Goal: Information Seeking & Learning: Check status

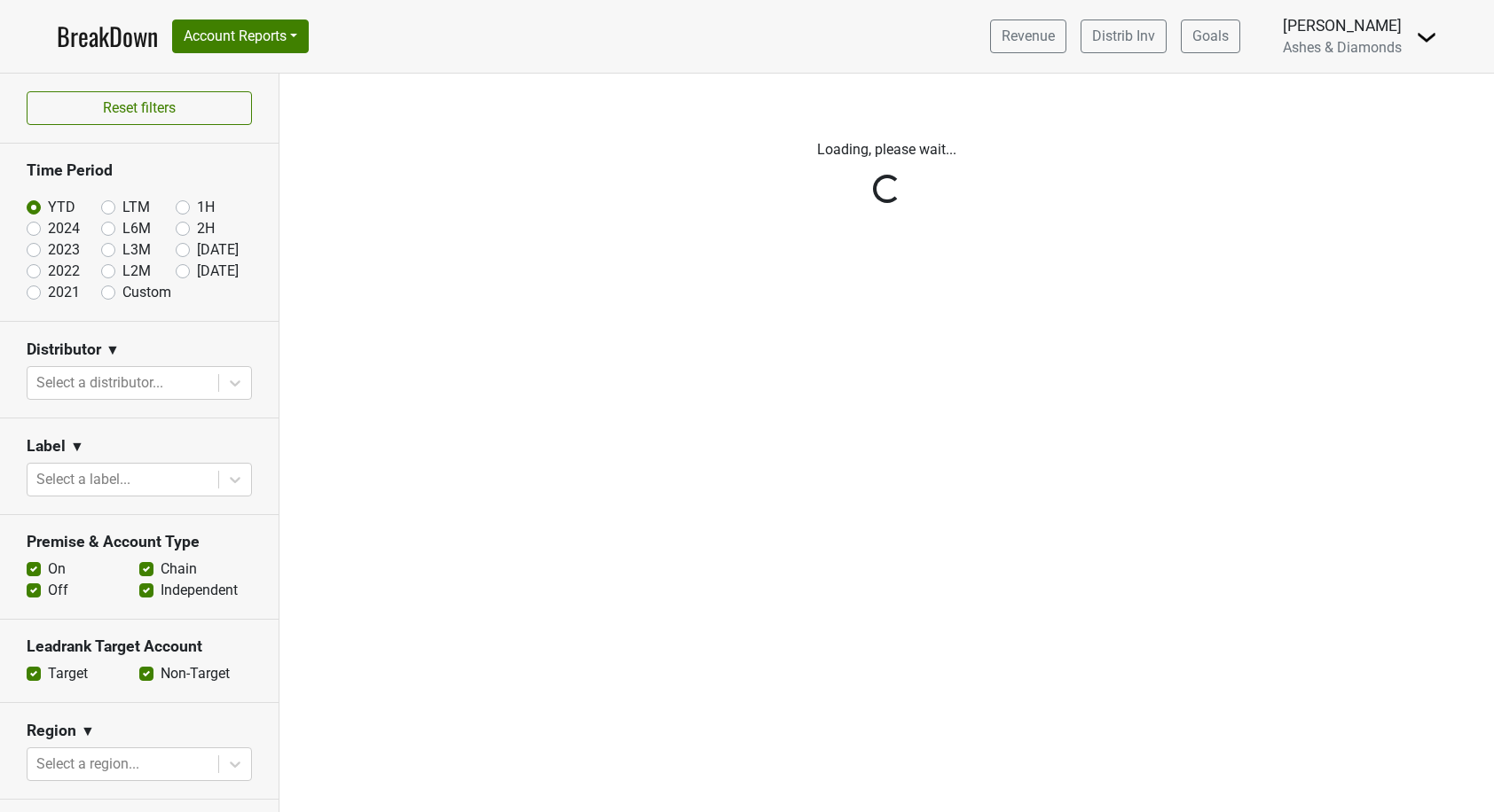
click at [179, 272] on div "Reset filters Time Period YTD LTM 1H 2024 L6M 2H 2023 L3M Jul '25 2022 L2M Aug …" at bounding box center [139, 443] width 280 height 739
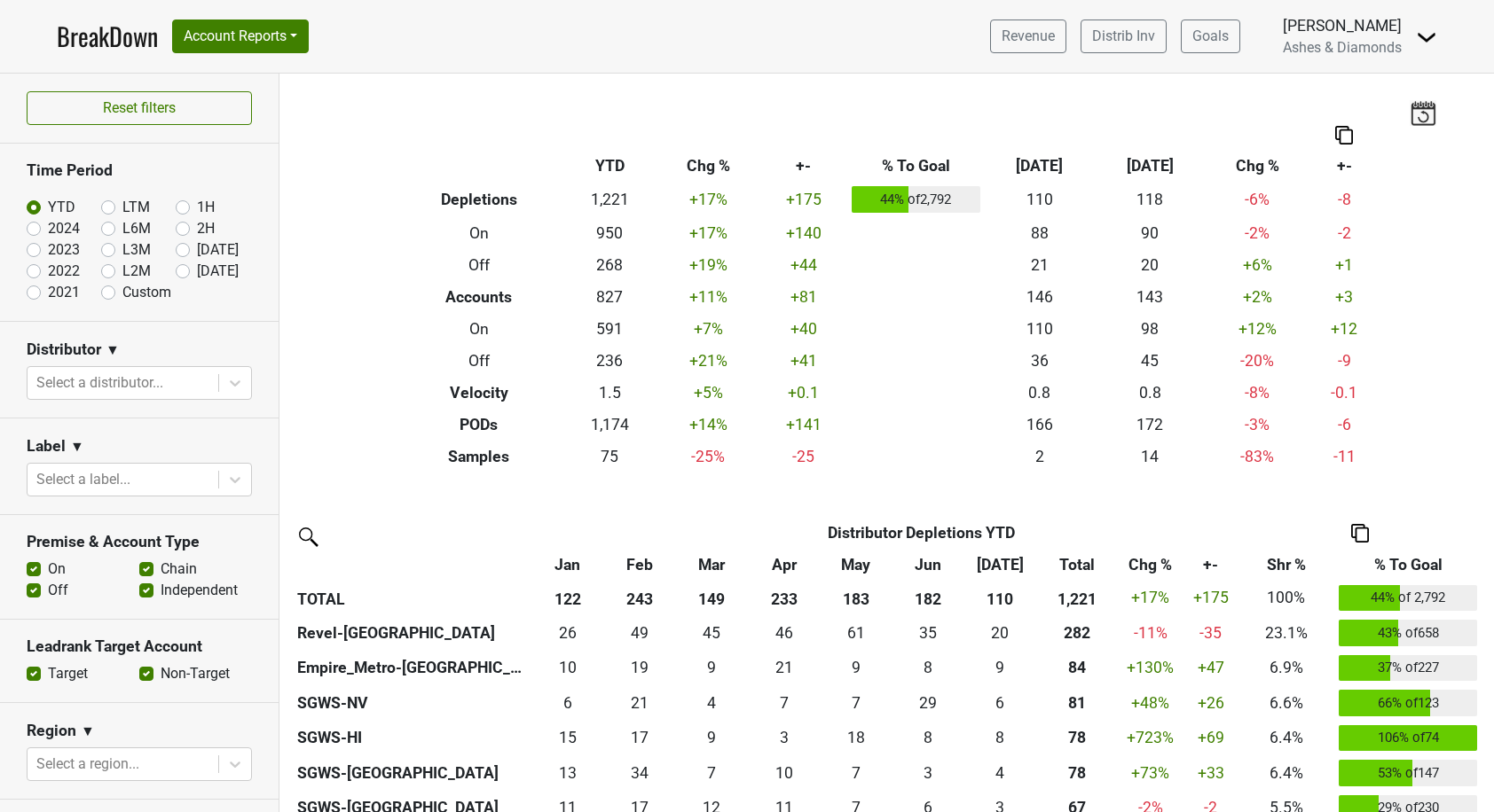
click at [197, 270] on label "[DATE]" at bounding box center [218, 271] width 42 height 21
click at [187, 270] on input "[DATE]" at bounding box center [211, 269] width 71 height 18
radio input "true"
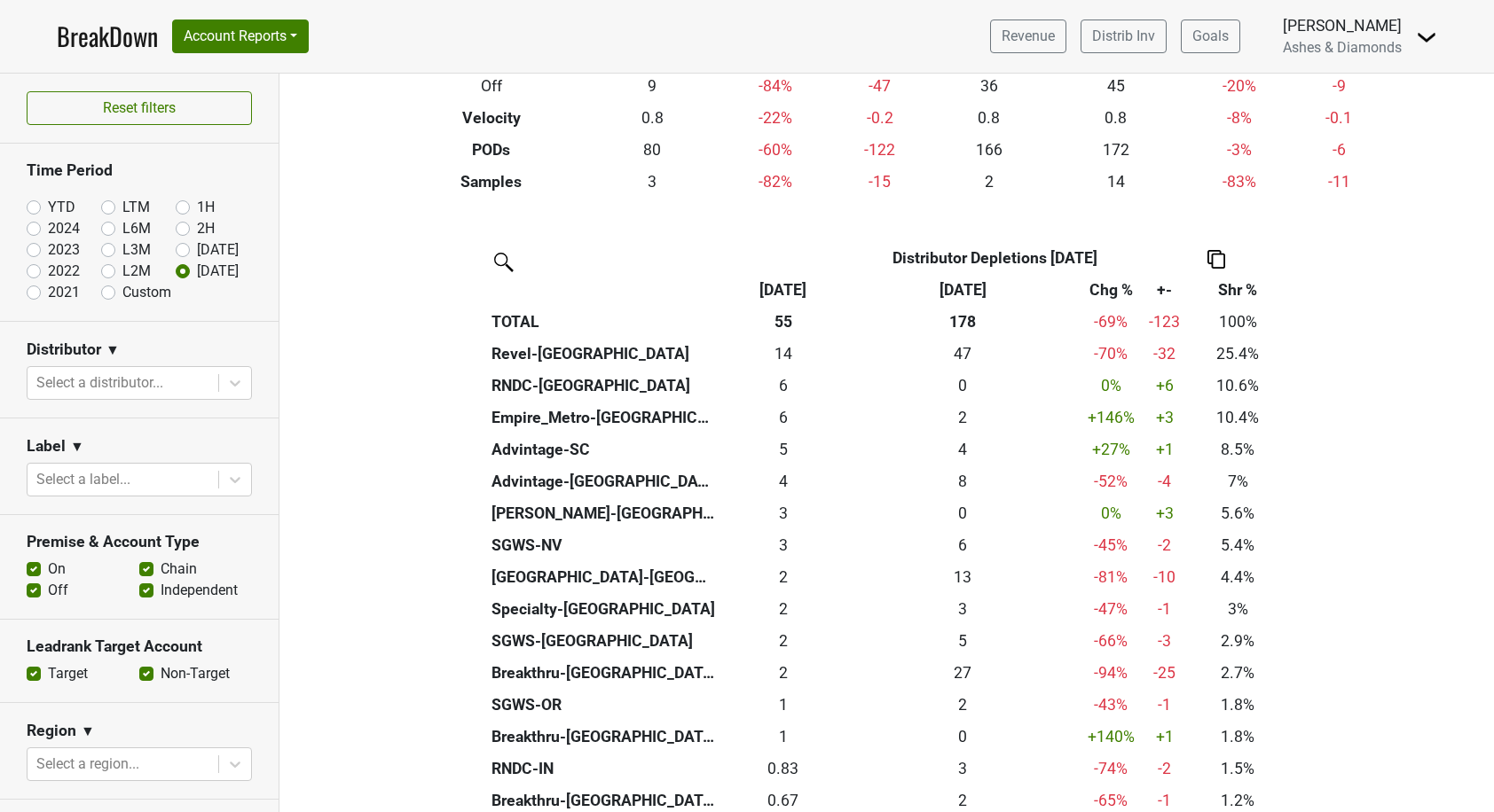
scroll to position [274, 0]
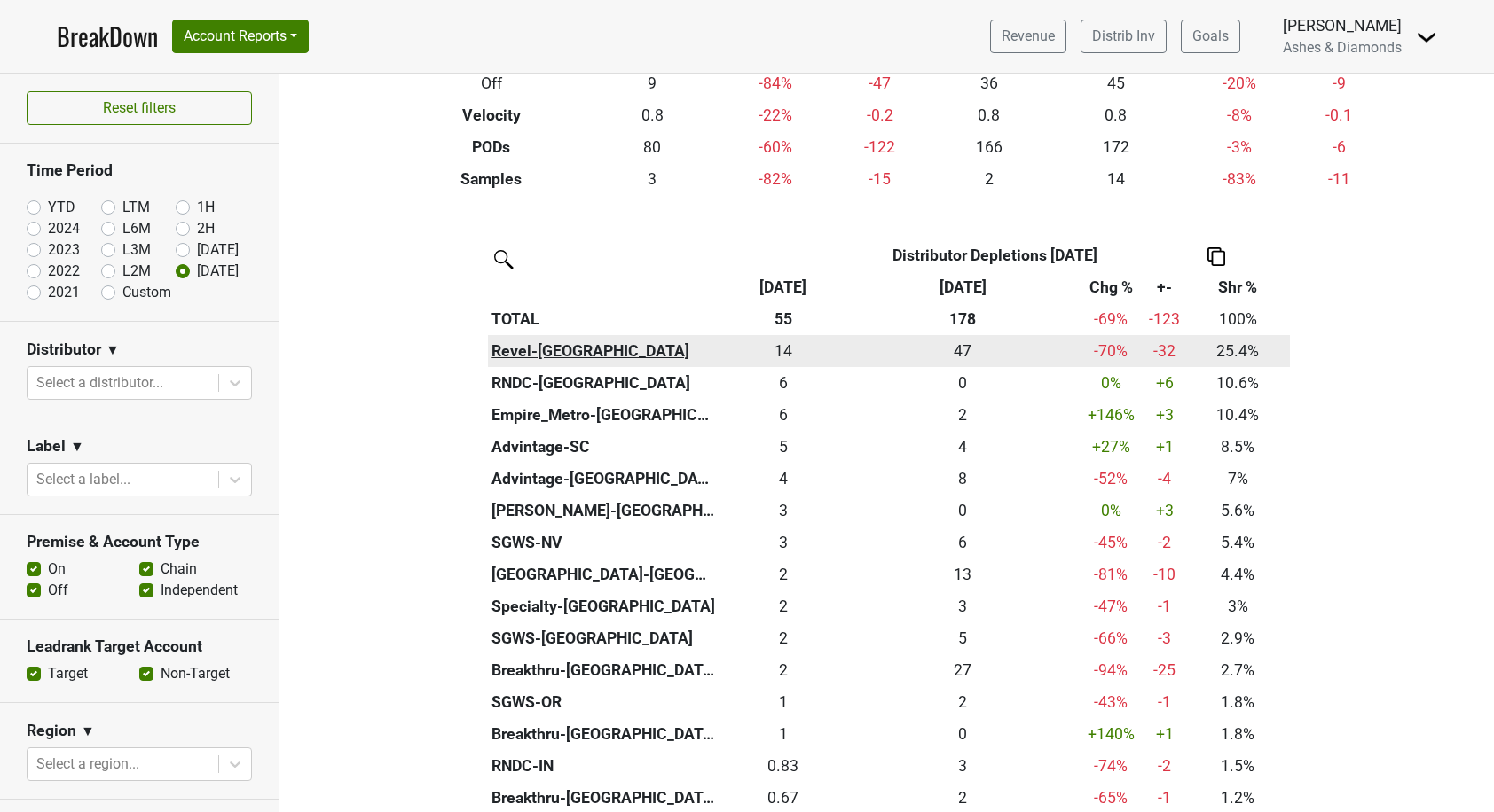
click at [522, 345] on th "Revel-CA" at bounding box center [603, 350] width 232 height 31
click at [787, 349] on div "14 14" at bounding box center [783, 351] width 118 height 23
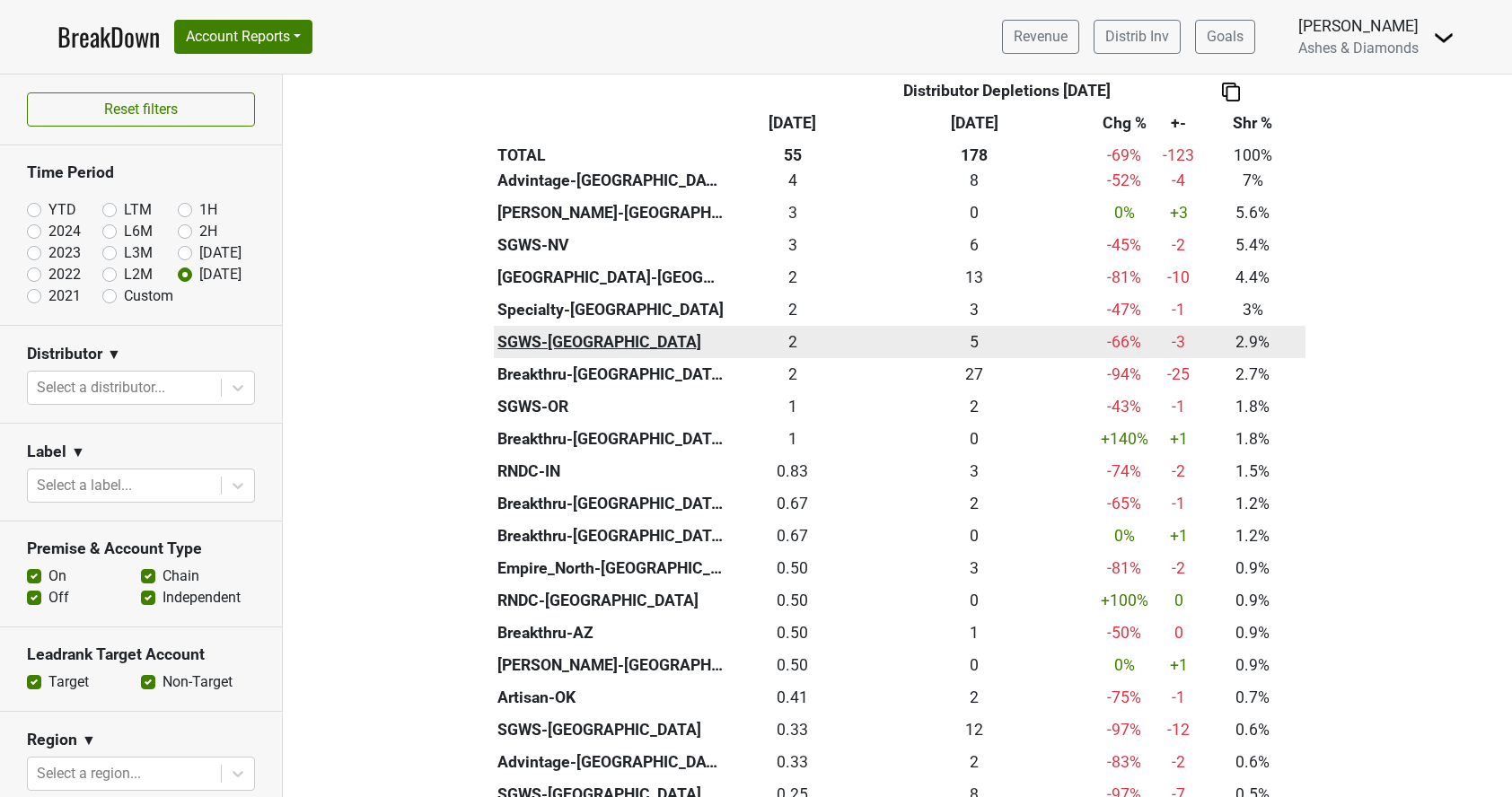
scroll to position [585, 0]
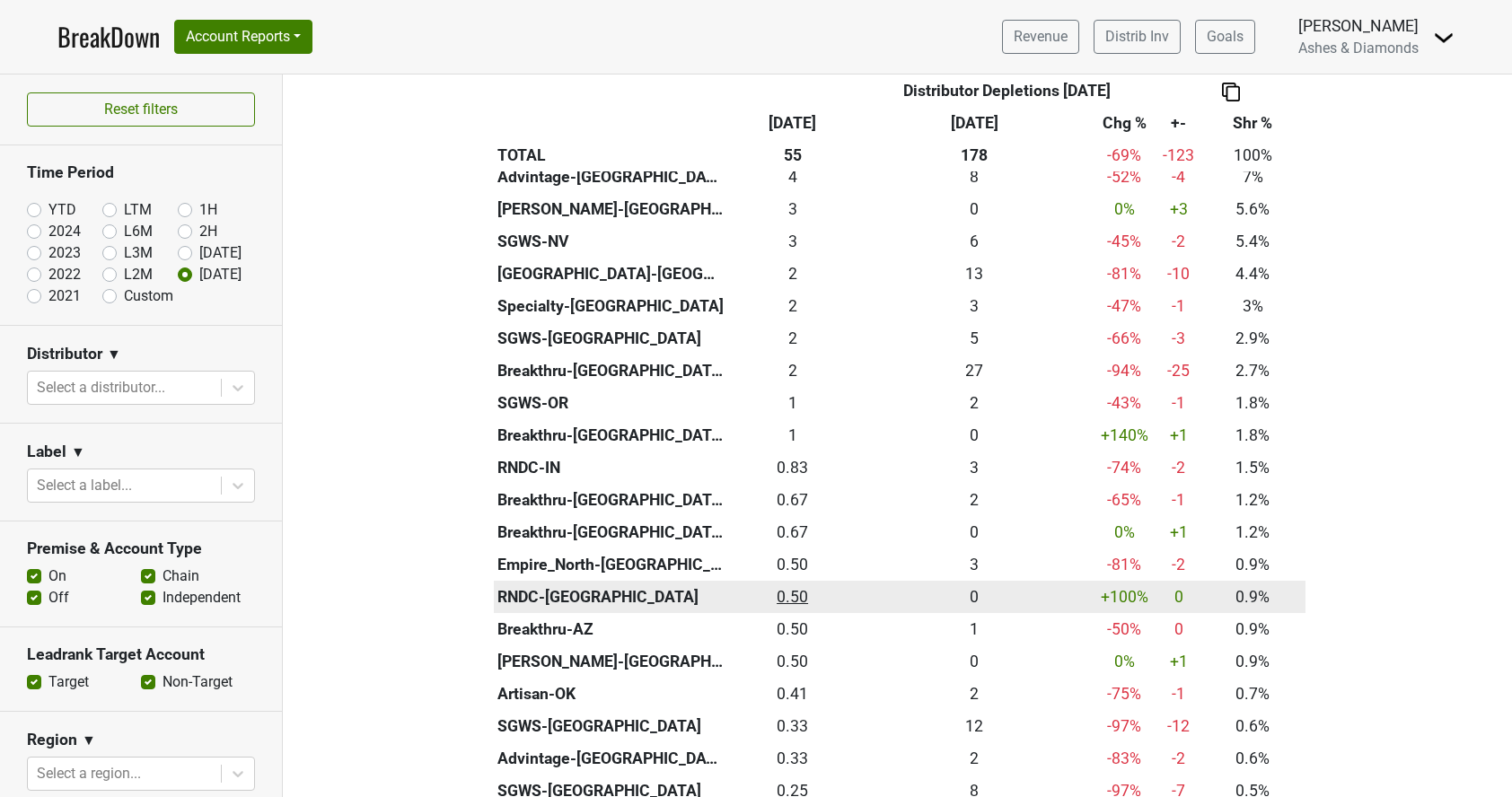
click at [790, 585] on div "0.5 0.50" at bounding box center [792, 597] width 120 height 23
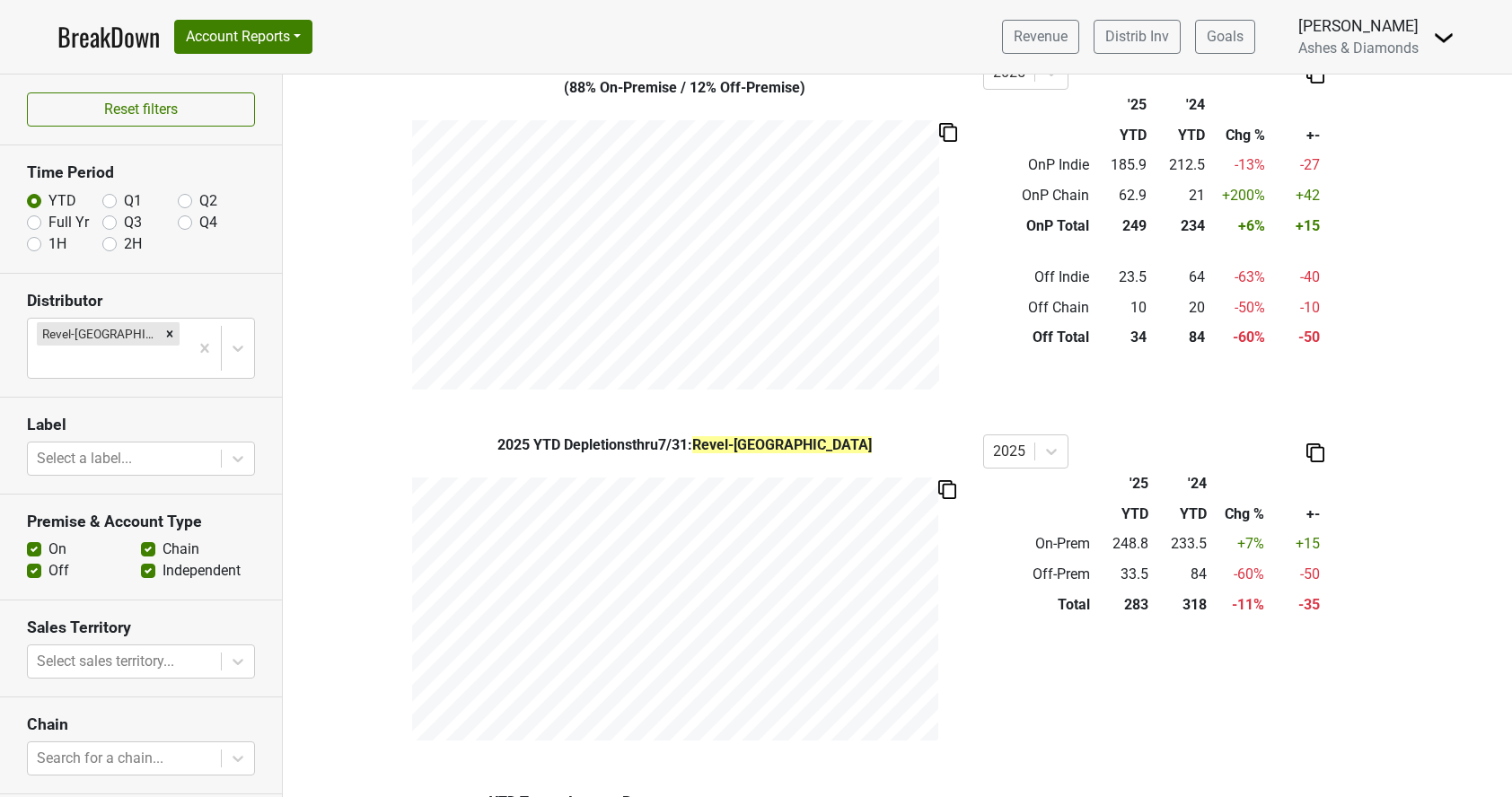
scroll to position [604, 0]
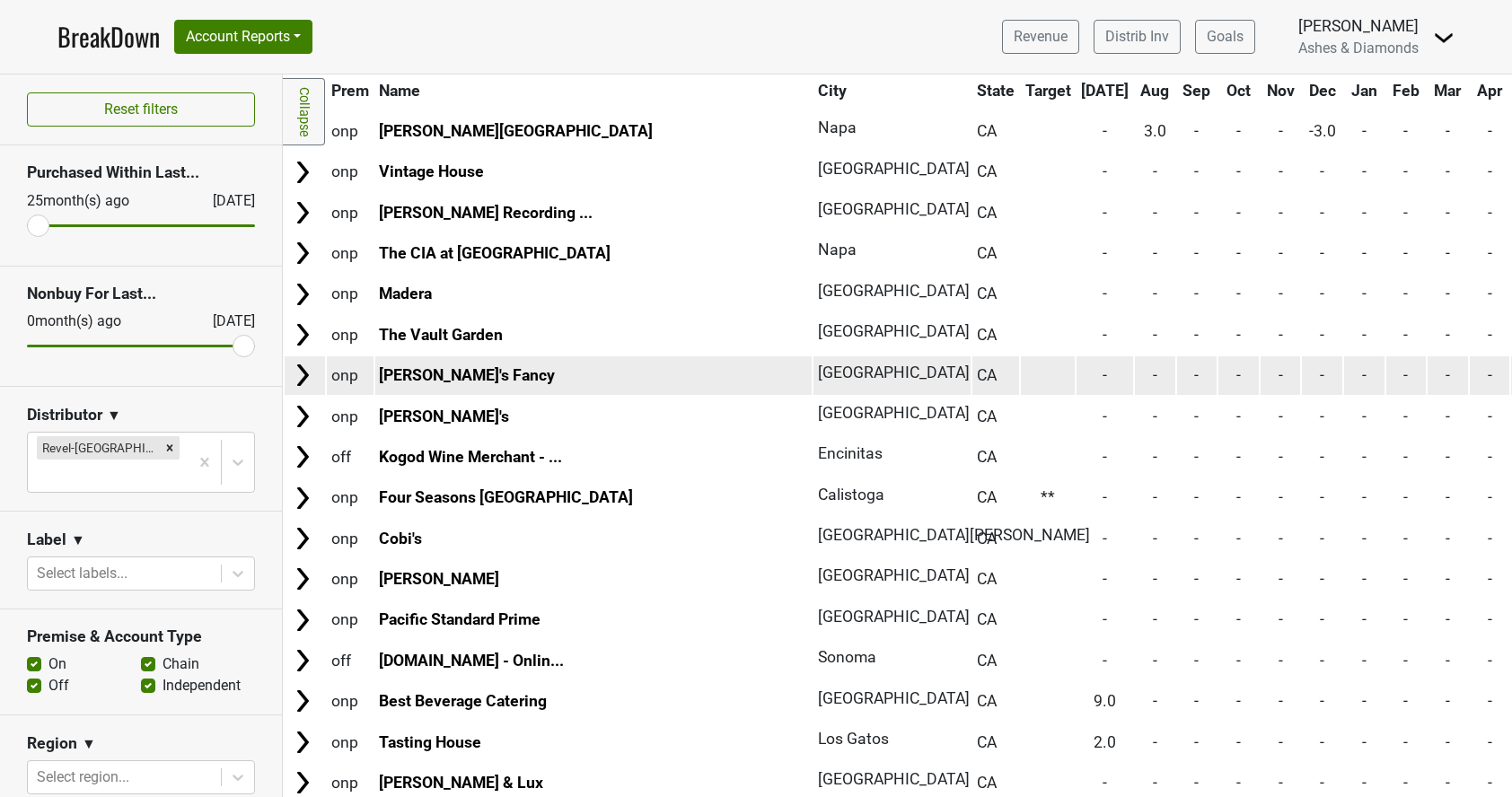
scroll to position [7101, 0]
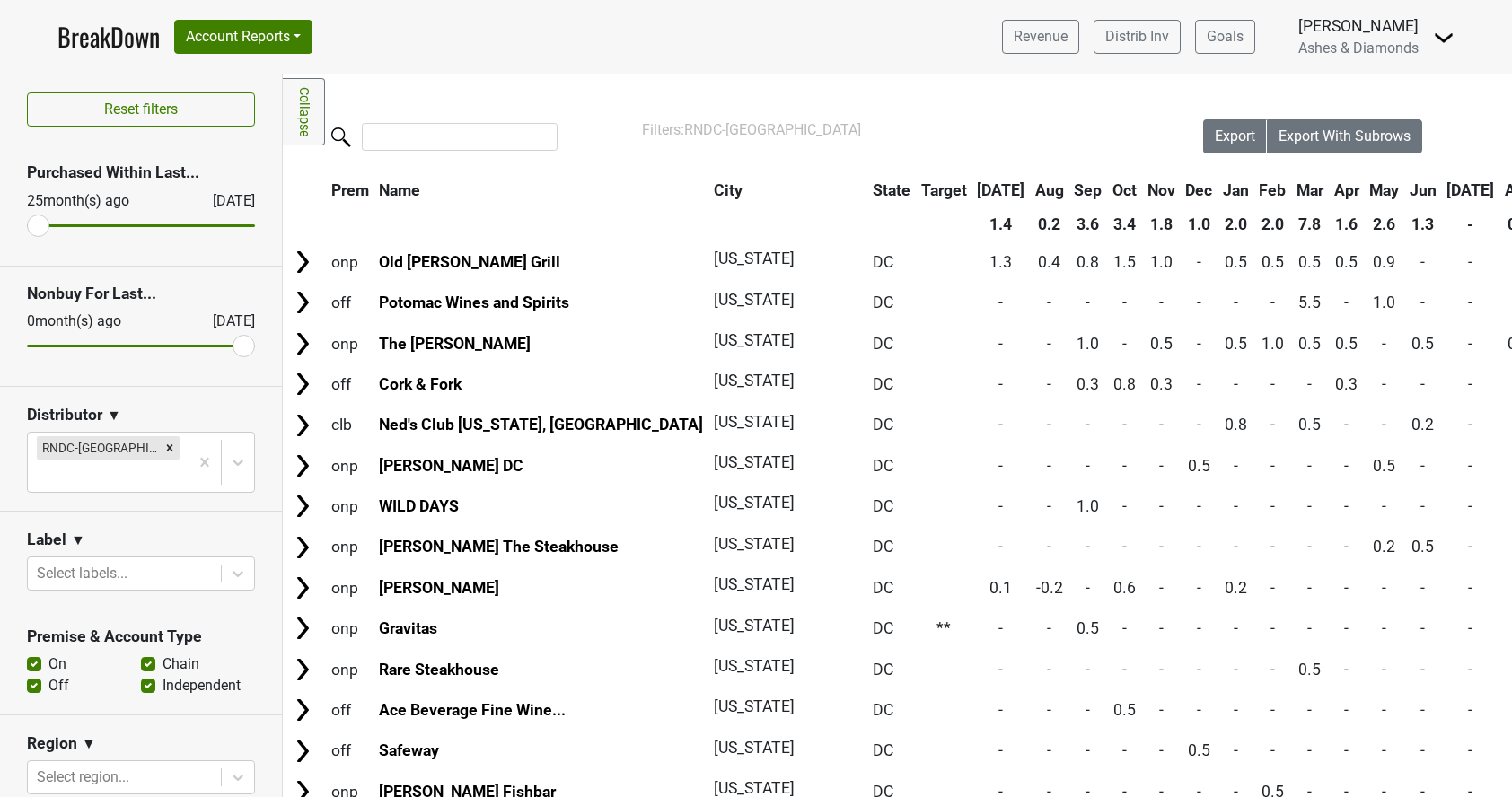
click at [128, 43] on link "BreakDown" at bounding box center [108, 37] width 102 height 38
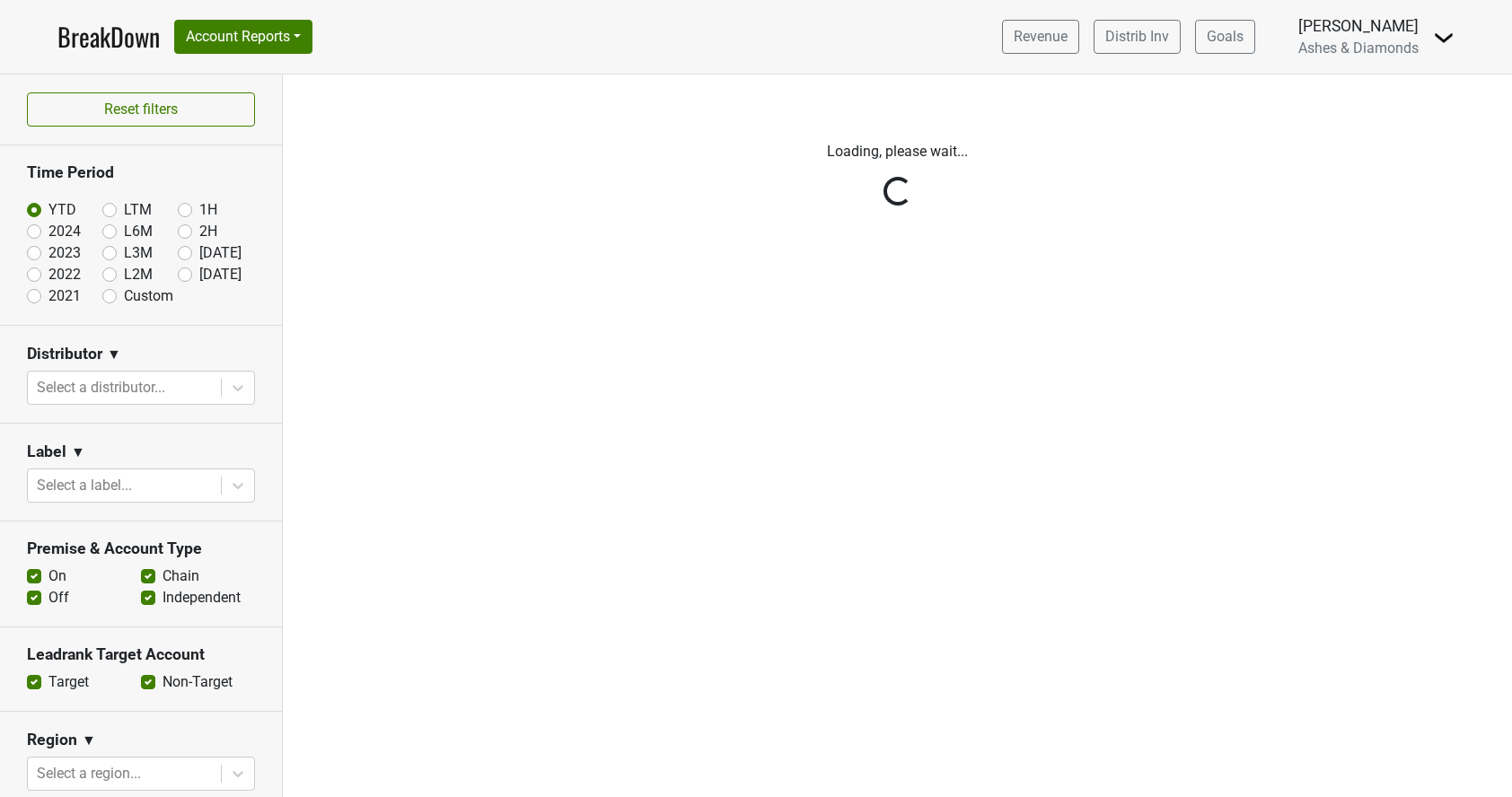
click at [183, 273] on div "Reset filters Time Period YTD LTM 1H 2024 L6M 2H 2023 L3M Jul '25 2022 L2M Aug …" at bounding box center [141, 436] width 283 height 723
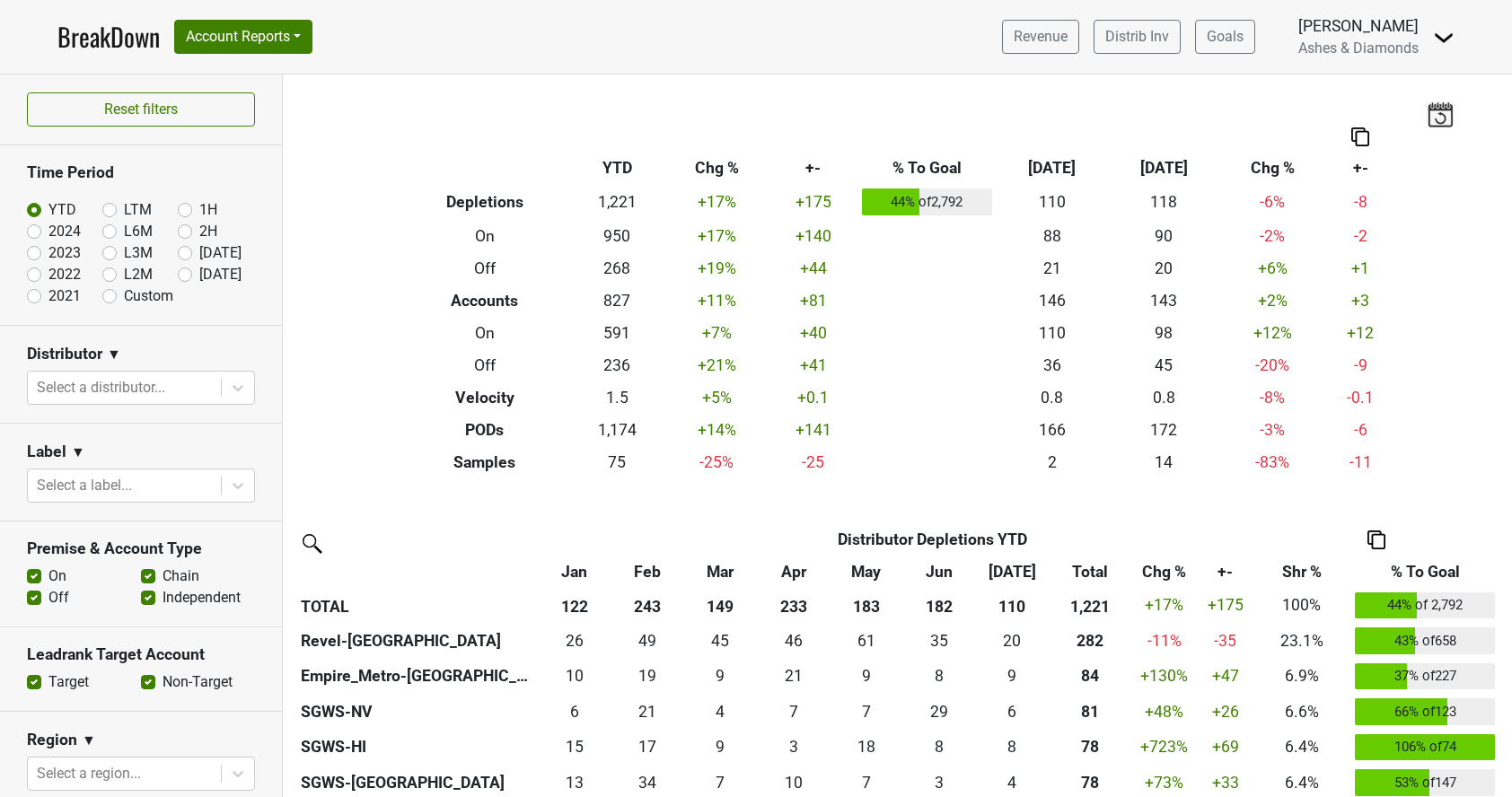
click at [199, 276] on label "[DATE]" at bounding box center [220, 274] width 43 height 21
click at [187, 276] on input "[DATE]" at bounding box center [214, 272] width 71 height 18
radio input "true"
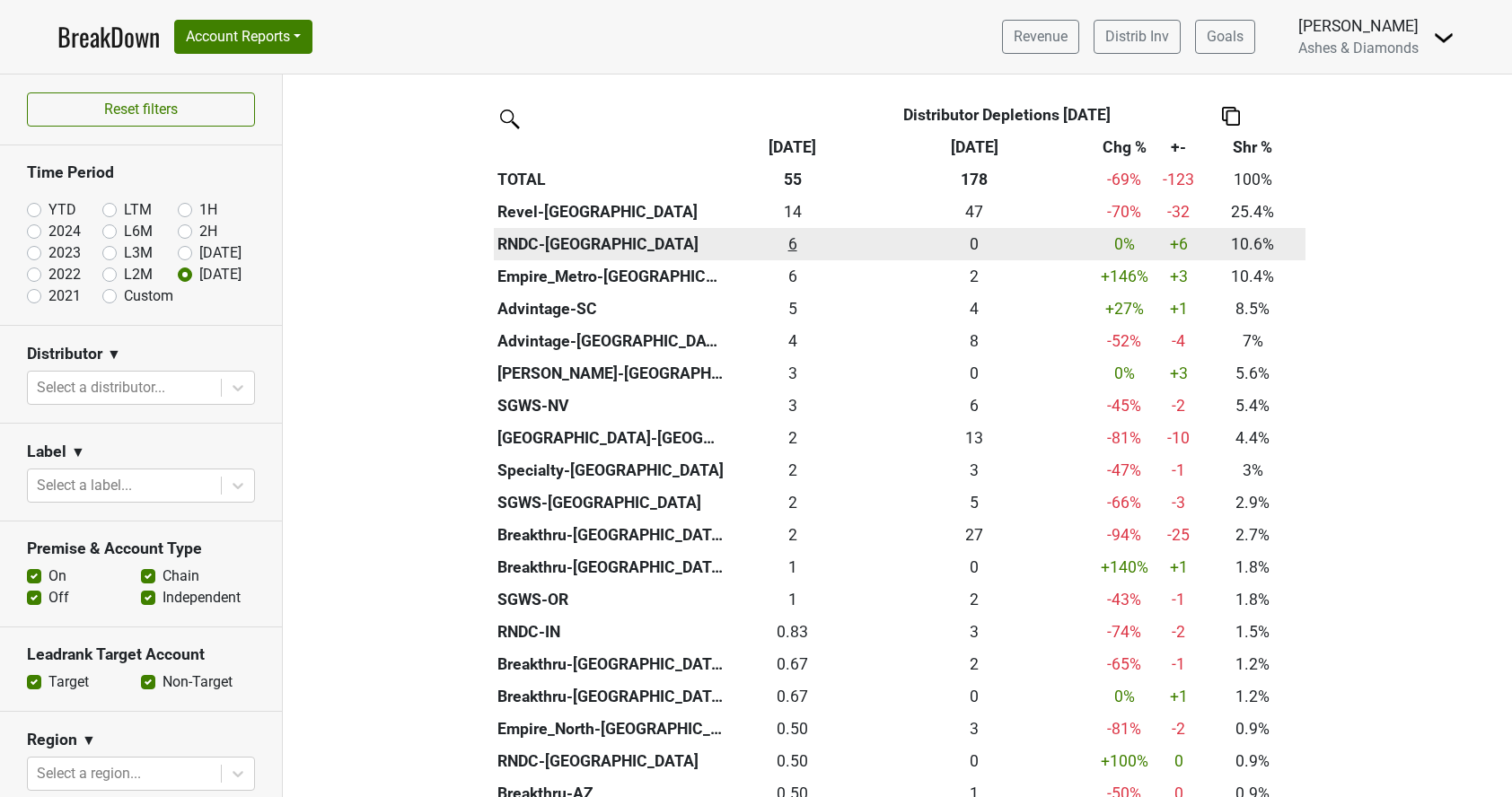
scroll to position [427, 0]
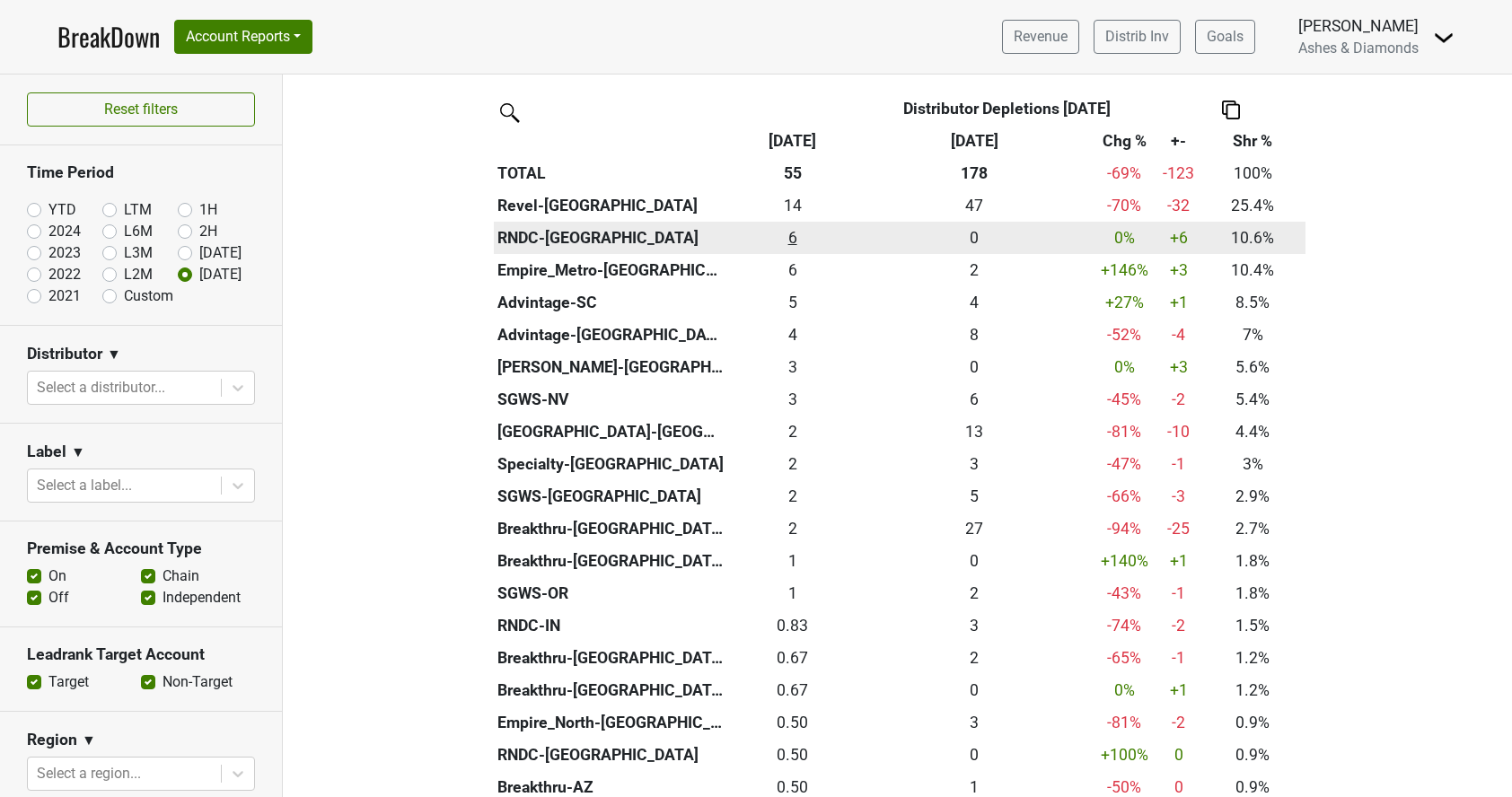
click at [790, 229] on div "5.834 6" at bounding box center [792, 238] width 120 height 23
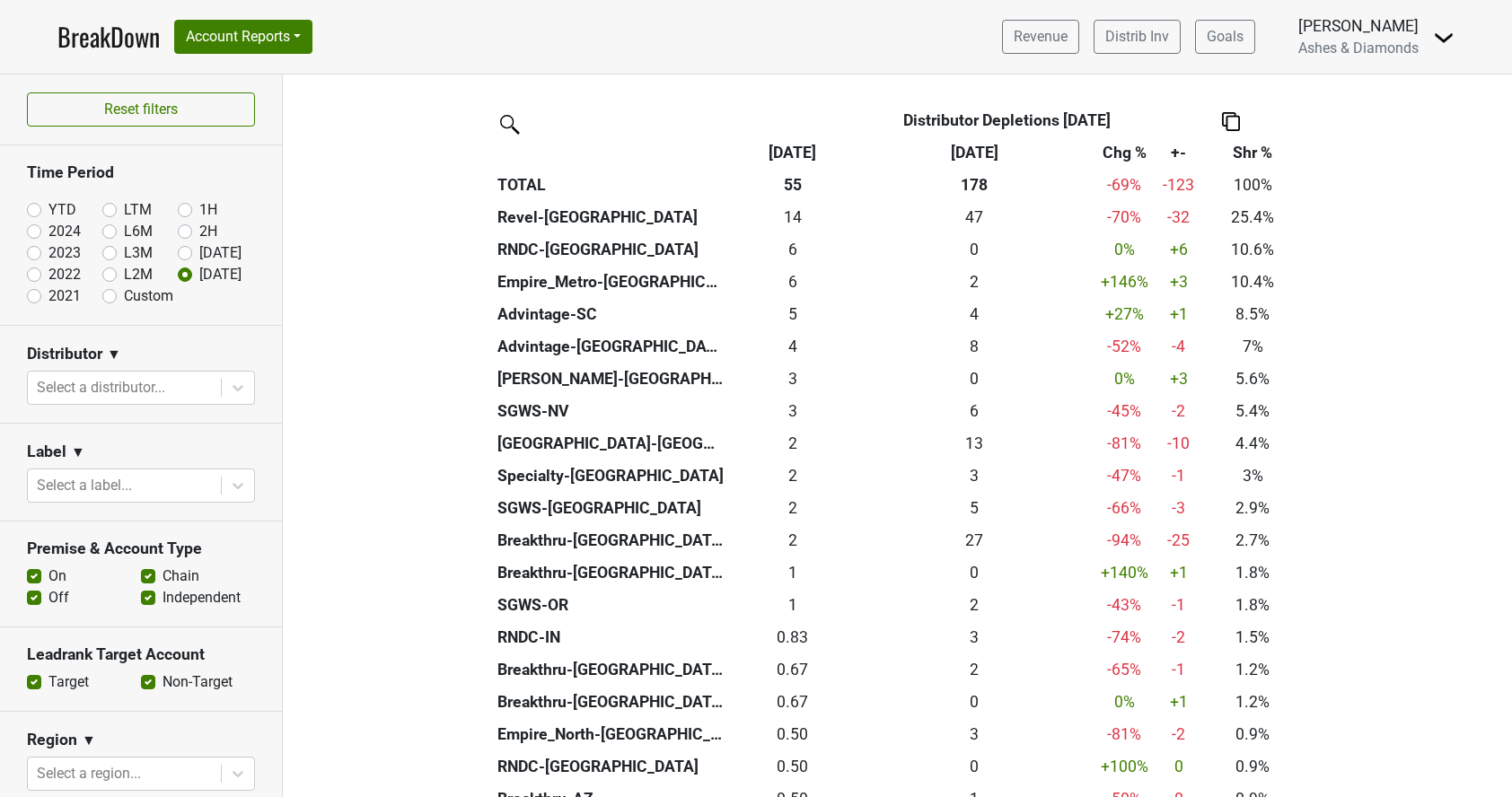
scroll to position [417, 0]
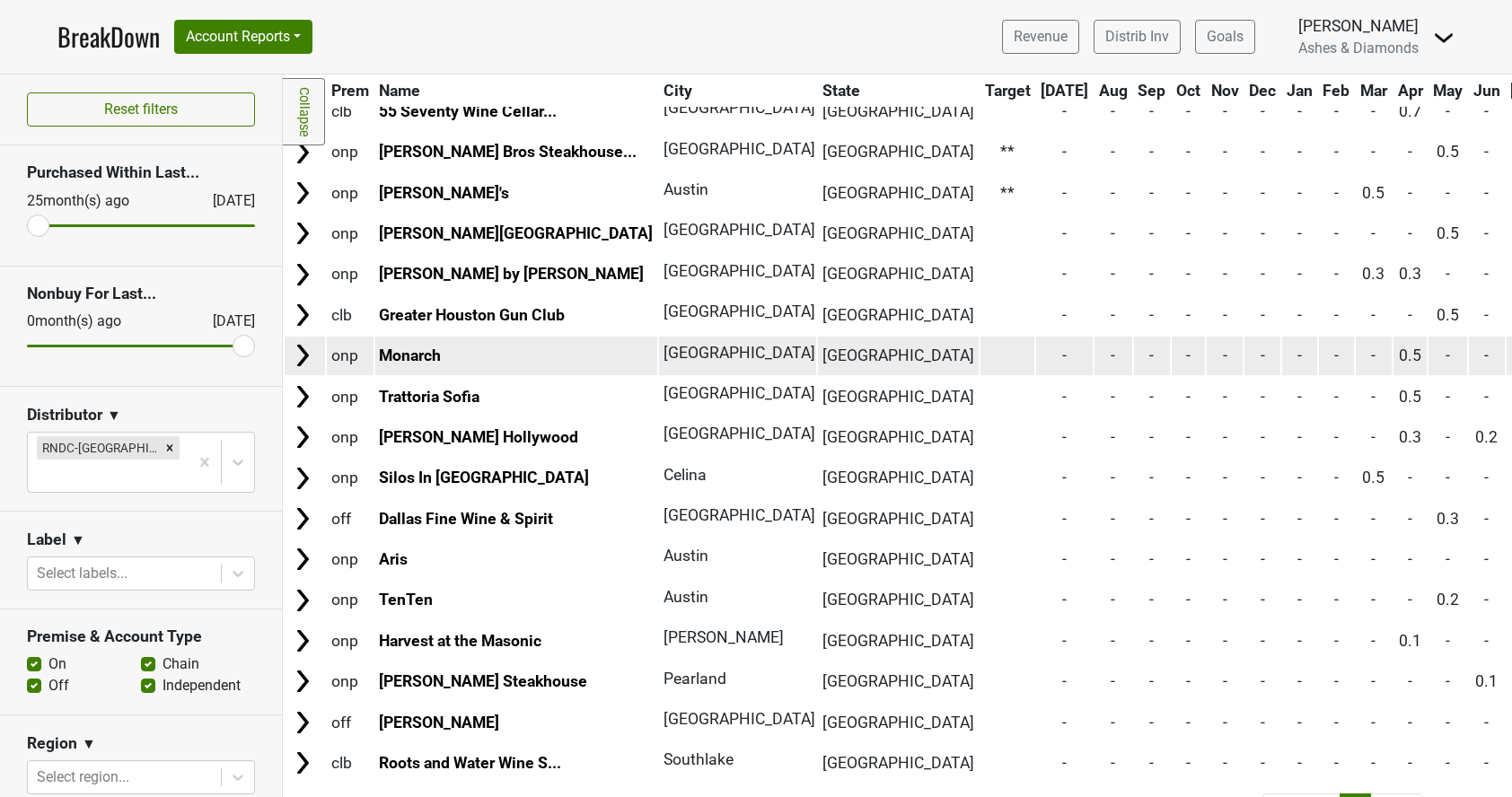
scroll to position [275, 0]
